Goal: Information Seeking & Learning: Compare options

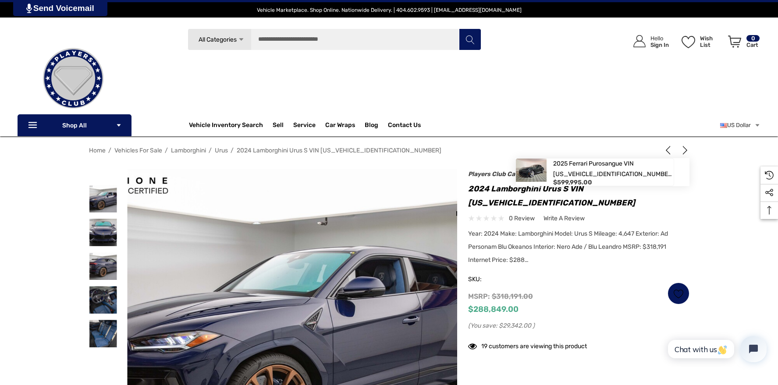
click at [685, 153] on icon "Next" at bounding box center [684, 150] width 9 height 9
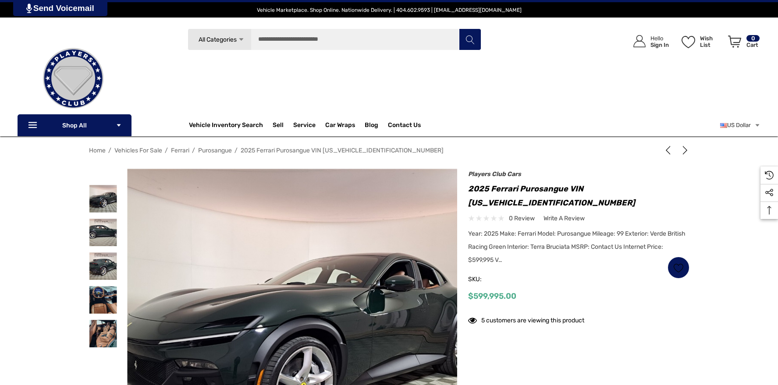
click at [669, 149] on icon "Previous" at bounding box center [667, 150] width 9 height 9
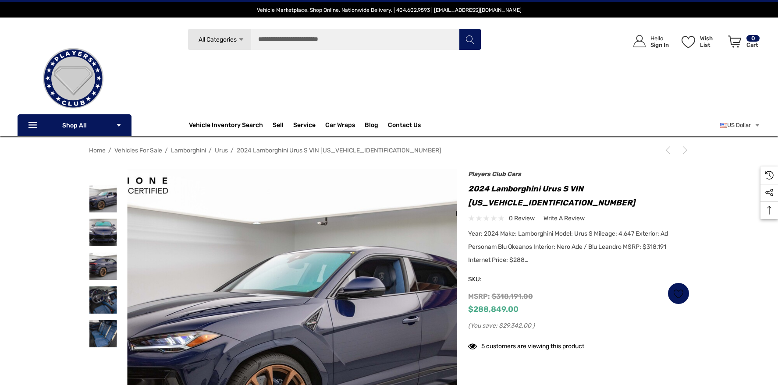
click at [667, 149] on use "Previous" at bounding box center [668, 150] width 4 height 9
